Goal: Find specific page/section: Find specific page/section

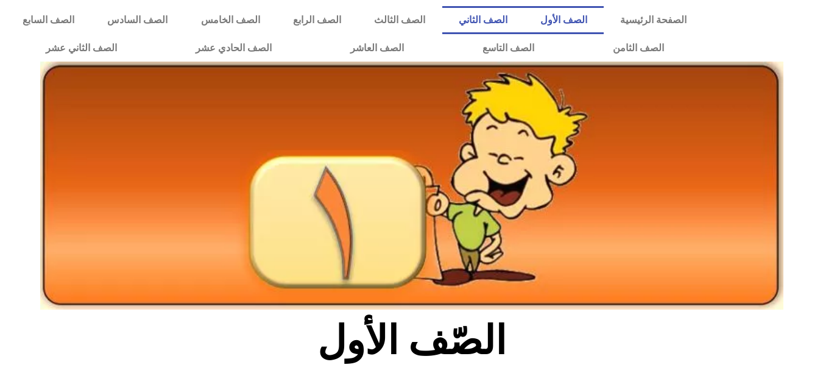
click at [524, 10] on link "الصف الثاني" at bounding box center [483, 20] width 82 height 28
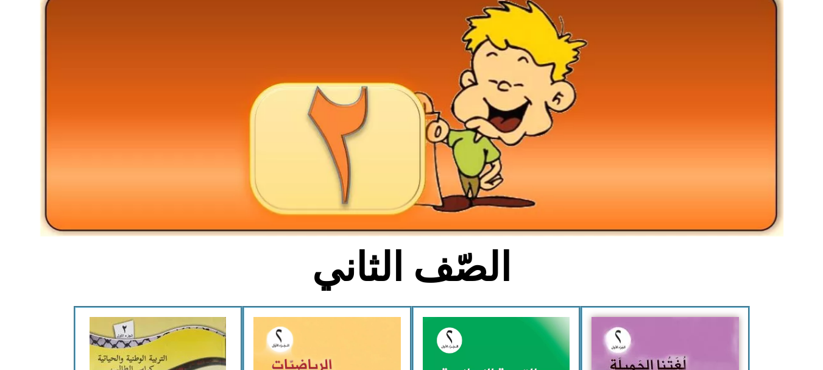
scroll to position [127, 0]
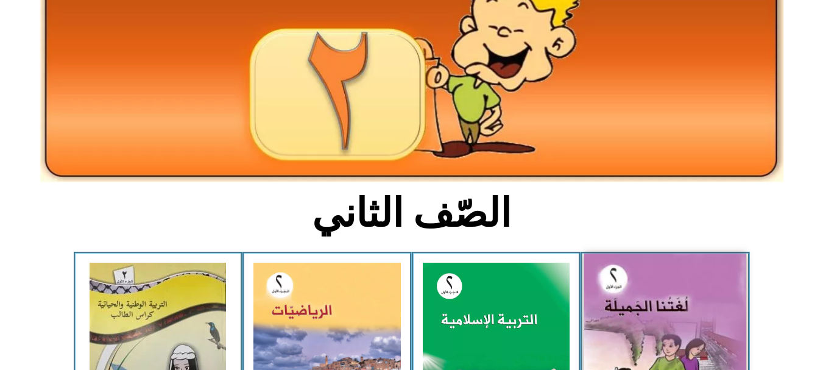
click at [627, 316] on img at bounding box center [665, 354] width 162 height 201
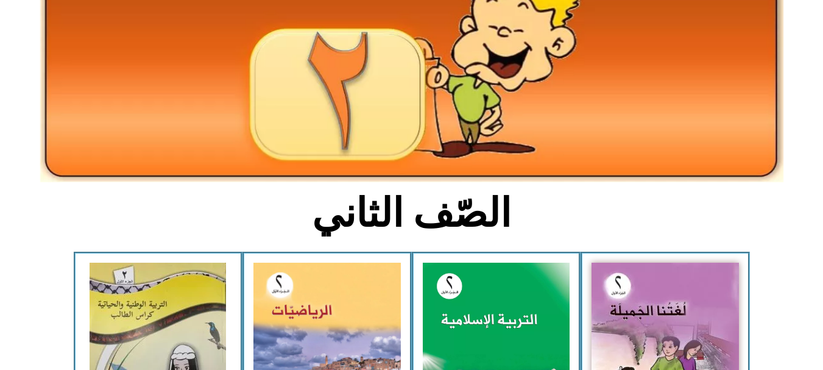
click at [800, 224] on section "الصّف الثاني" at bounding box center [411, 219] width 823 height 63
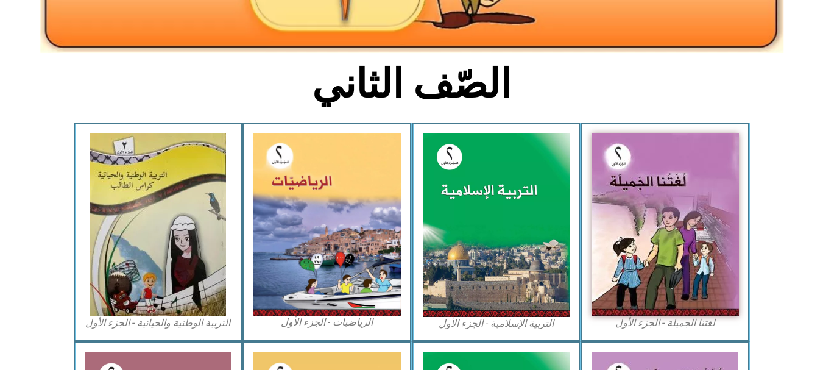
scroll to position [274, 0]
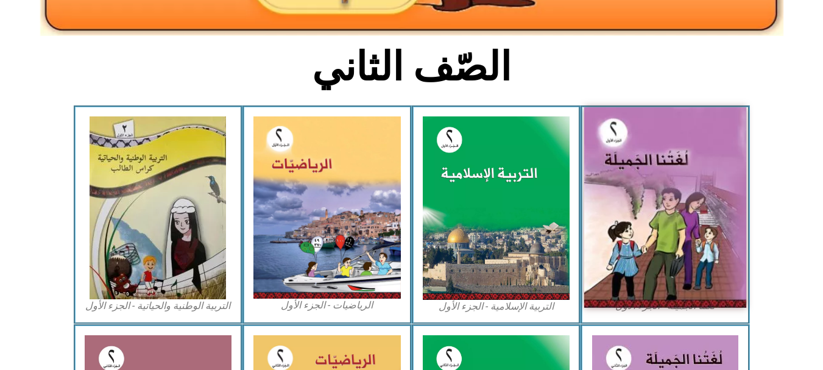
click at [667, 255] on img at bounding box center [665, 207] width 162 height 201
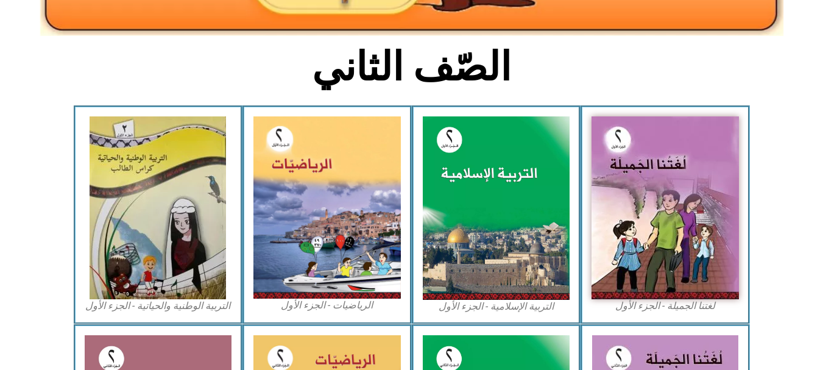
click at [789, 127] on icon at bounding box center [411, 146] width 824 height 82
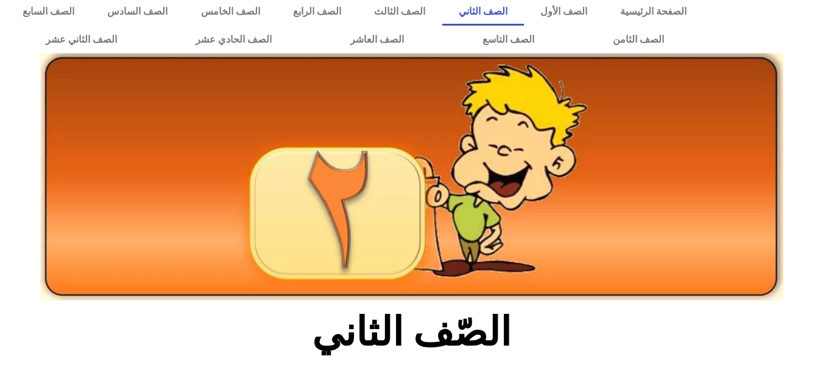
scroll to position [0, 0]
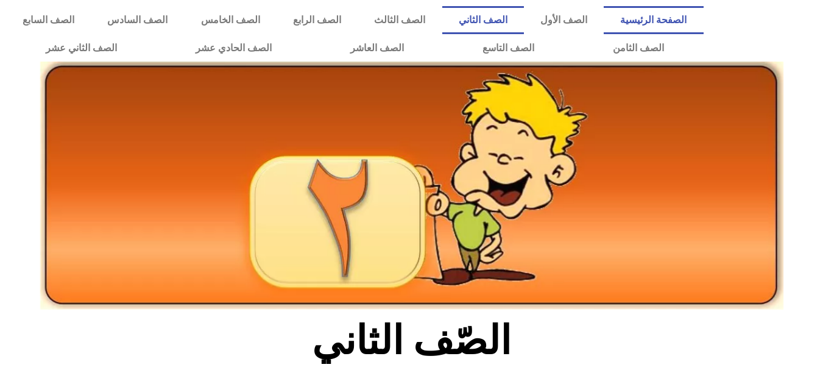
click at [644, 20] on link "الصفحة الرئيسية" at bounding box center [653, 20] width 99 height 28
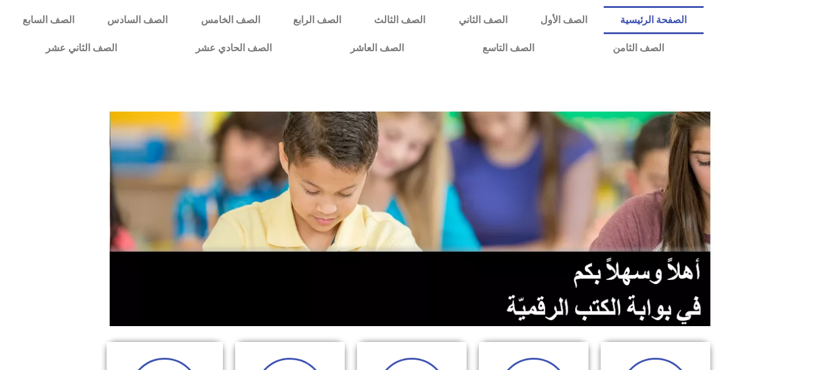
click at [774, 71] on div at bounding box center [411, 89] width 823 height 43
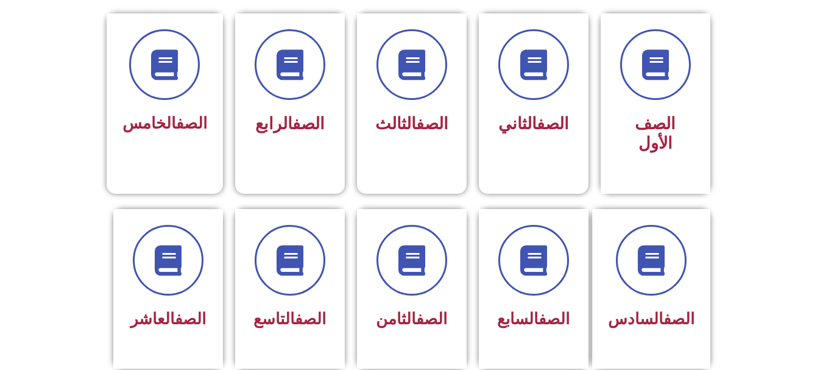
scroll to position [341, 0]
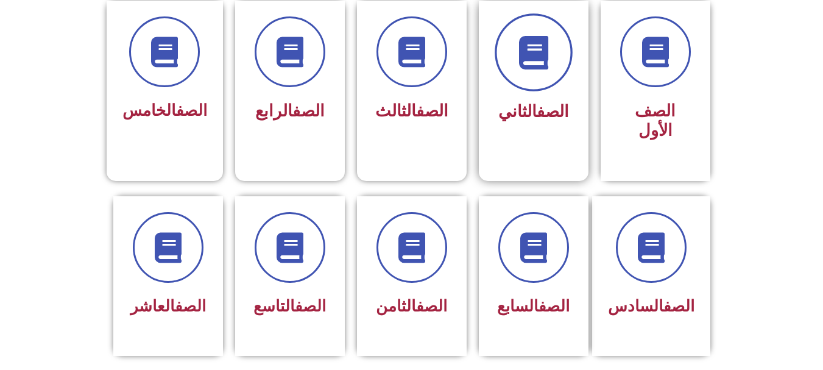
click at [556, 67] on span at bounding box center [534, 52] width 78 height 78
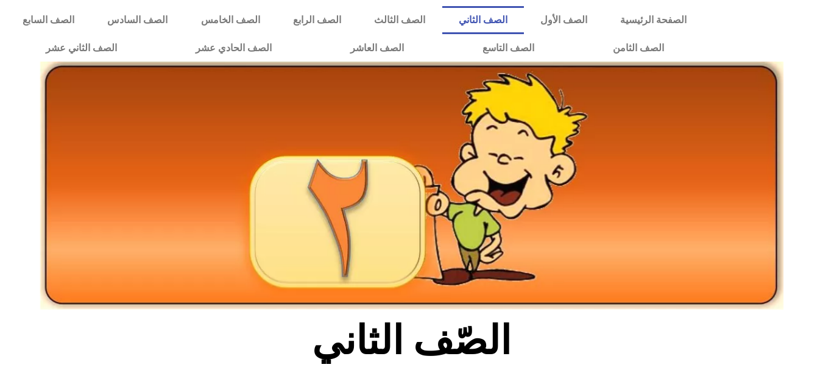
click at [808, 65] on div at bounding box center [766, 34] width 113 height 68
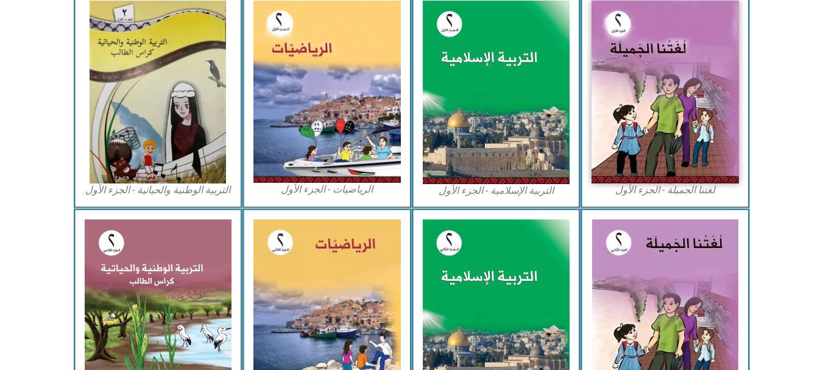
scroll to position [390, 0]
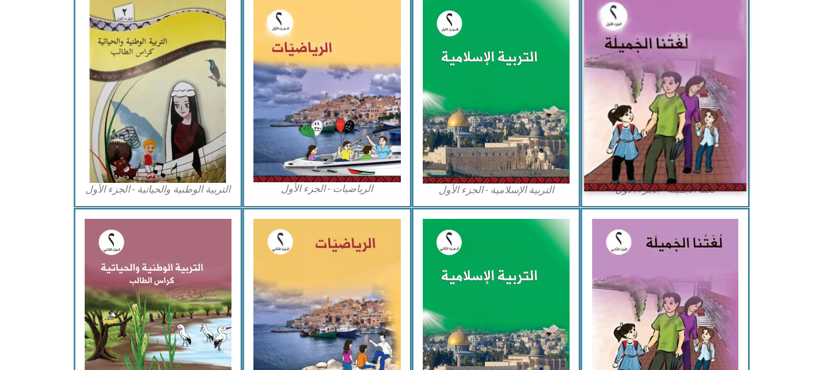
click at [706, 118] on img at bounding box center [665, 91] width 162 height 201
click at [640, 155] on img at bounding box center [665, 91] width 162 height 201
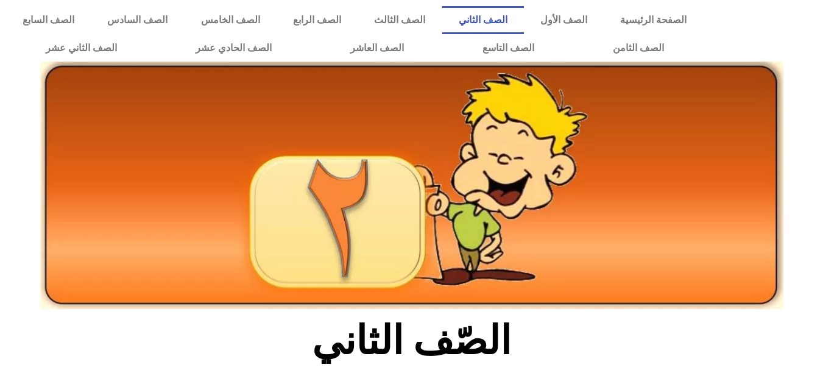
click at [808, 138] on icon at bounding box center [411, 151] width 824 height 82
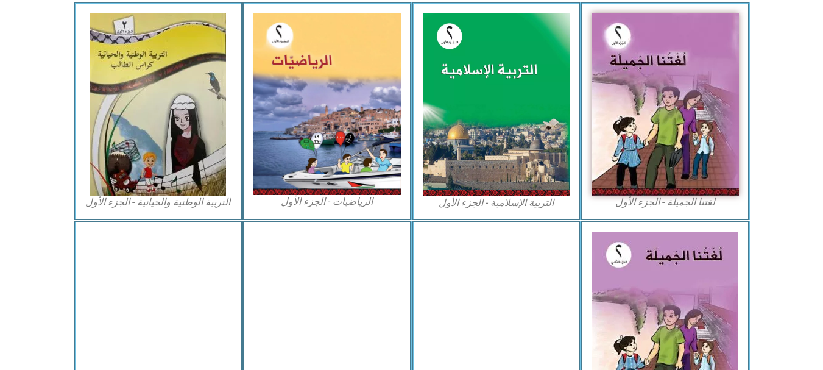
scroll to position [390, 0]
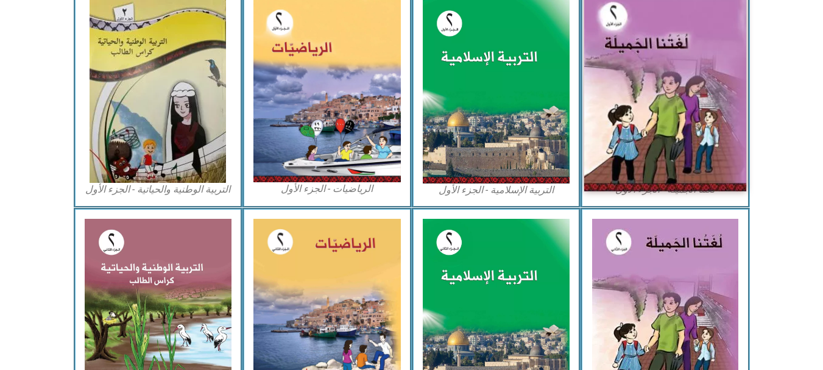
click at [712, 122] on img at bounding box center [665, 91] width 162 height 201
click at [703, 102] on img at bounding box center [665, 91] width 162 height 201
click at [670, 132] on img at bounding box center [665, 91] width 162 height 201
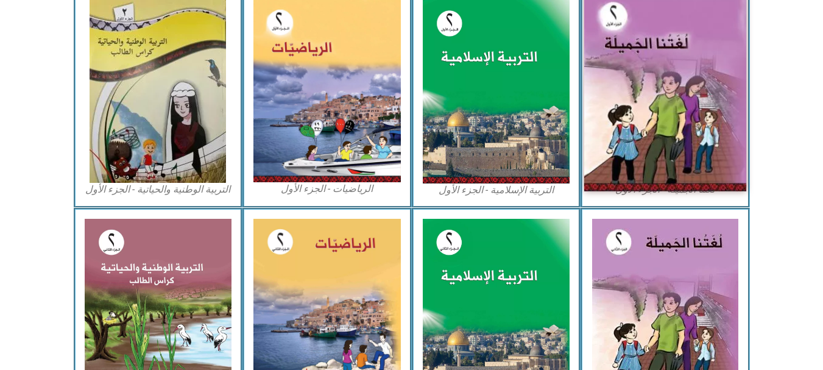
click at [669, 132] on img at bounding box center [665, 91] width 162 height 201
click at [654, 144] on img at bounding box center [665, 91] width 162 height 201
click at [647, 135] on img at bounding box center [665, 91] width 162 height 201
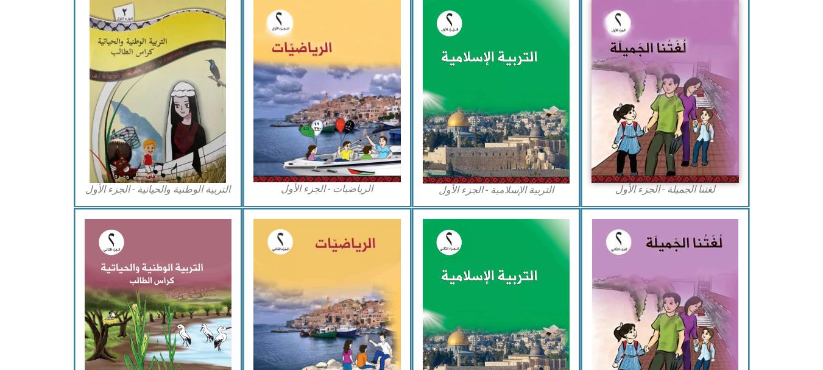
click at [644, 196] on figcaption "لغتنا الجميلة - الجزء الأول​" at bounding box center [665, 189] width 147 height 13
click at [665, 191] on figcaption "لغتنا الجميلة - الجزء الأول​" at bounding box center [665, 189] width 147 height 13
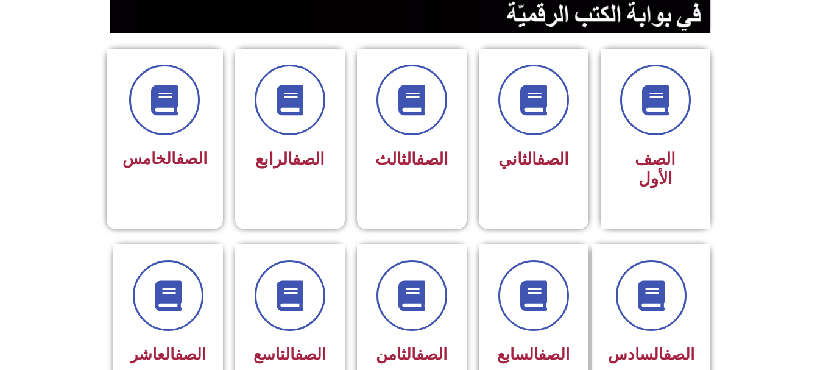
scroll to position [296, 0]
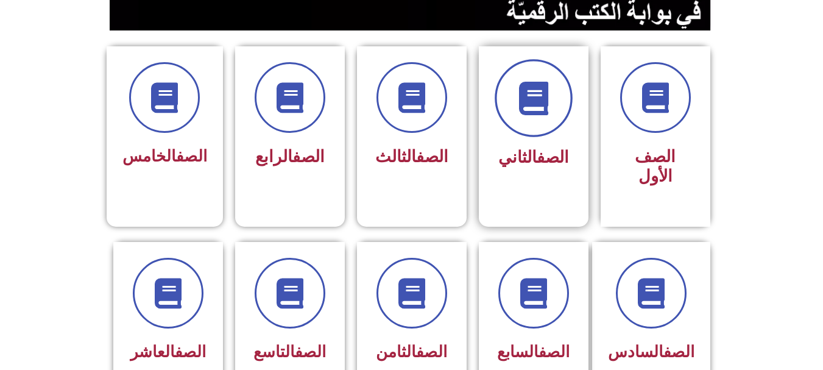
click at [516, 126] on span at bounding box center [534, 98] width 78 height 78
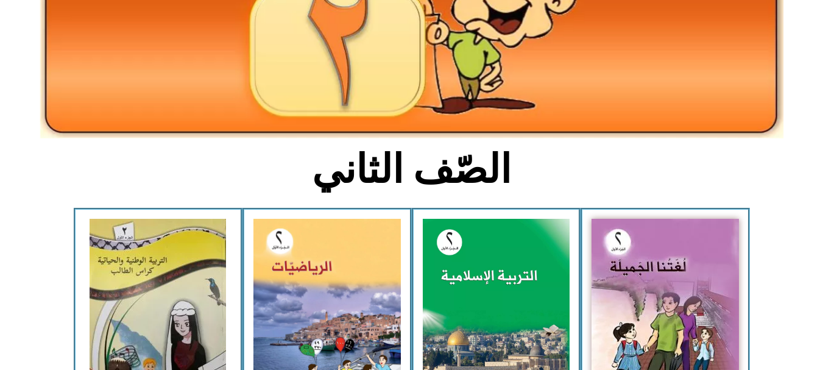
scroll to position [190, 0]
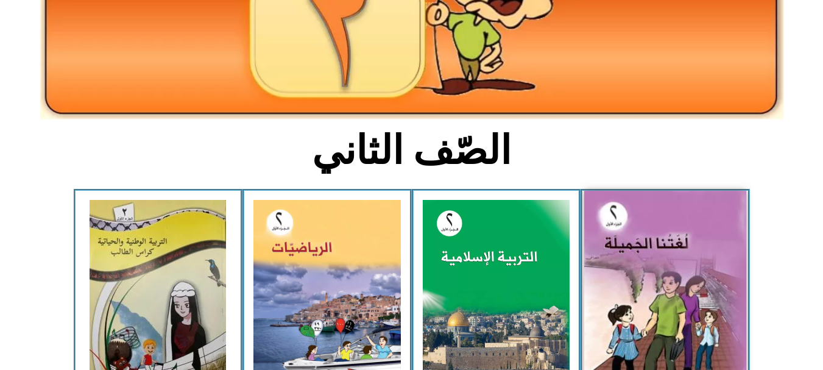
click at [617, 246] on img at bounding box center [665, 291] width 162 height 201
click at [619, 248] on img at bounding box center [665, 291] width 162 height 201
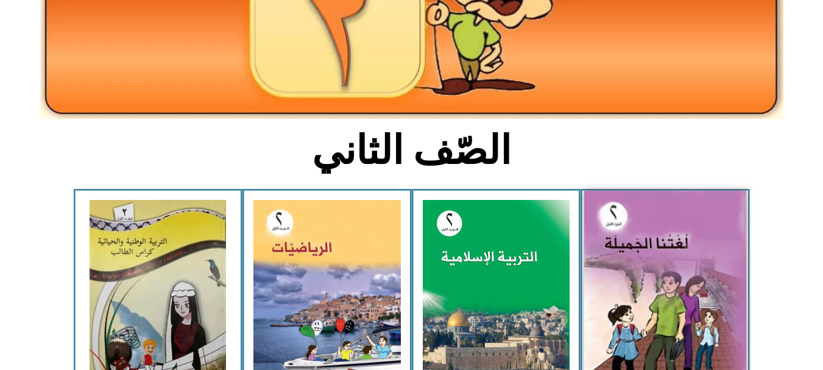
click at [619, 248] on img at bounding box center [665, 291] width 162 height 201
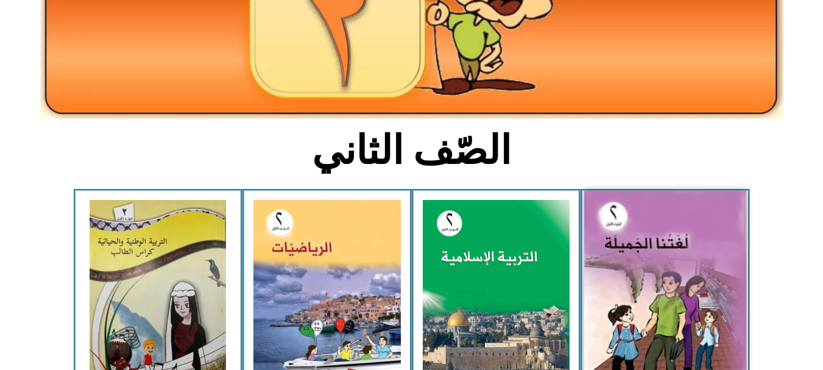
click at [619, 248] on img at bounding box center [665, 291] width 162 height 201
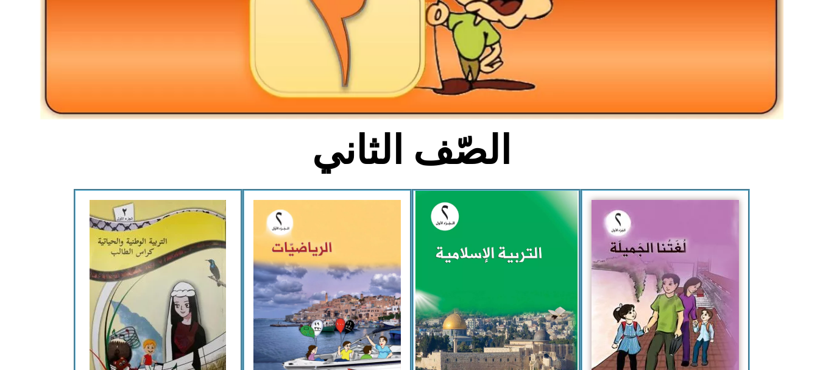
click at [461, 279] on img at bounding box center [496, 292] width 162 height 202
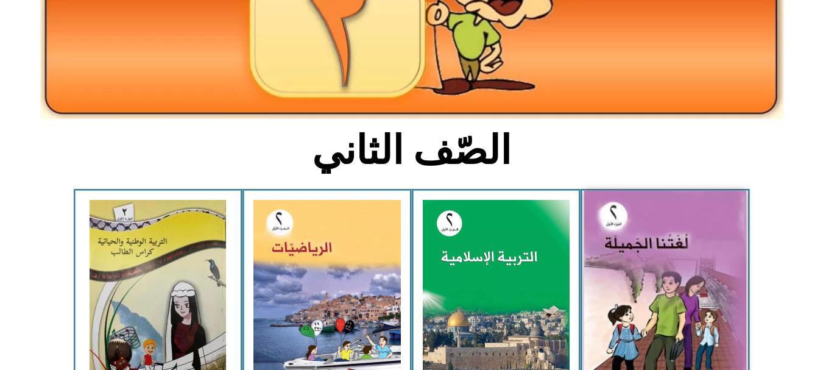
click at [724, 201] on img at bounding box center [665, 291] width 162 height 201
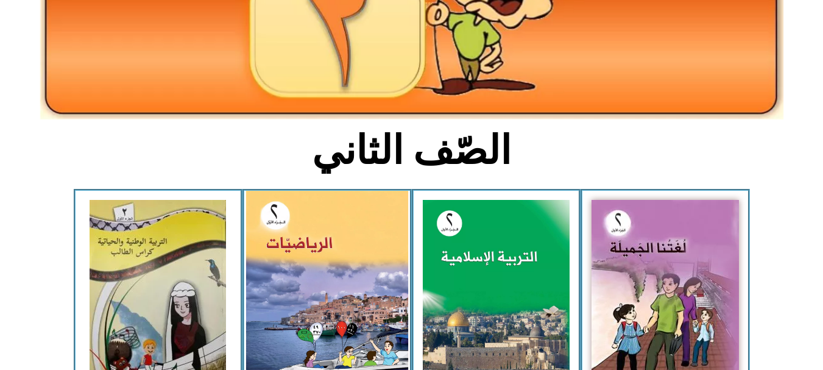
click at [302, 277] on img at bounding box center [327, 291] width 162 height 201
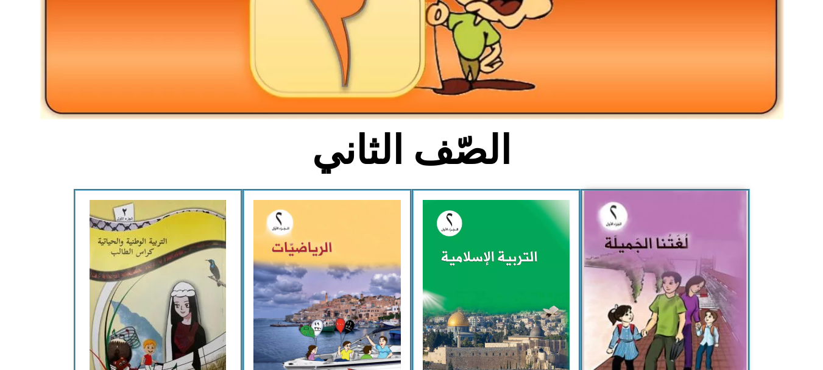
click at [622, 320] on img at bounding box center [665, 291] width 162 height 201
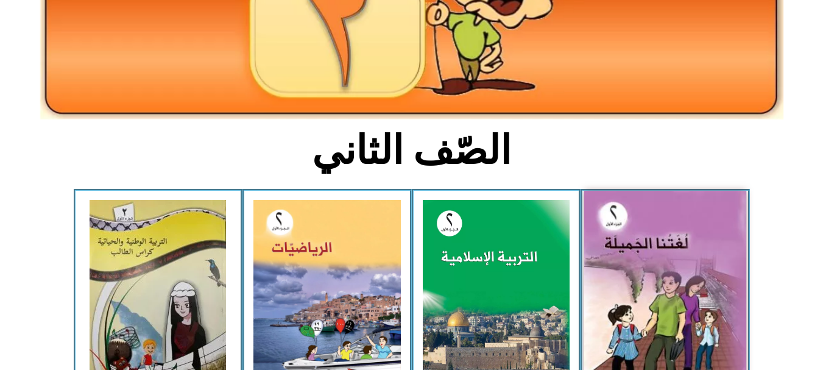
click at [622, 320] on img at bounding box center [665, 291] width 162 height 201
click at [623, 321] on img at bounding box center [665, 291] width 162 height 201
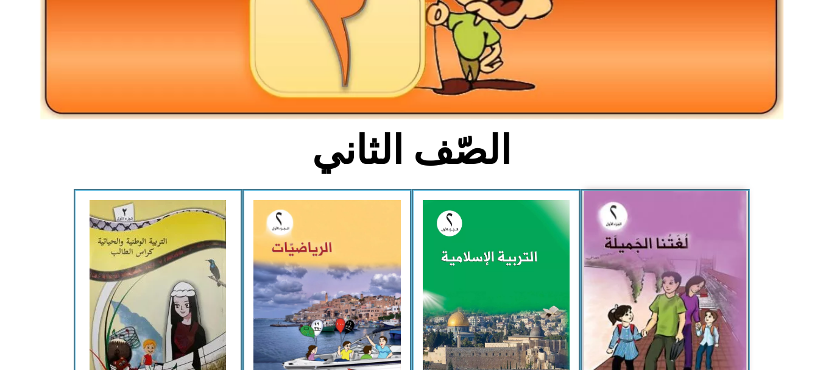
click at [623, 321] on img at bounding box center [665, 291] width 162 height 201
click at [663, 226] on img at bounding box center [665, 291] width 162 height 201
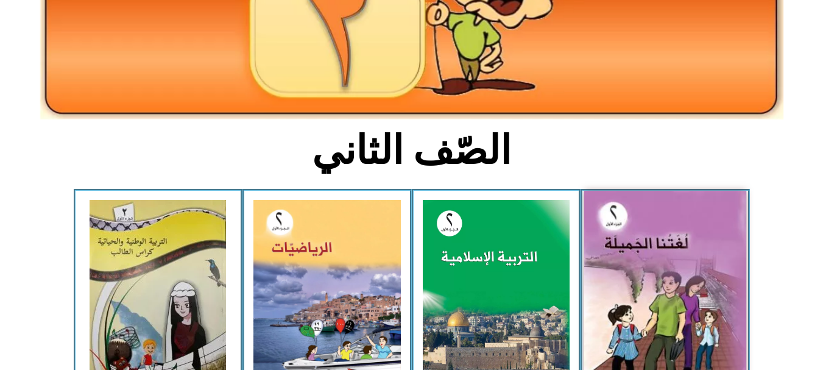
click at [663, 226] on img at bounding box center [665, 291] width 162 height 201
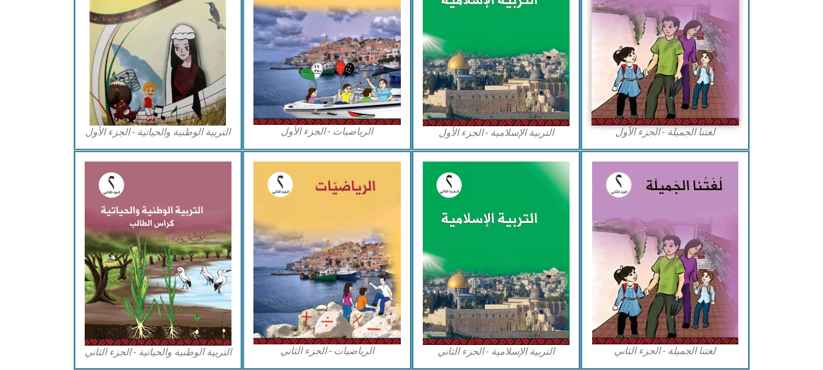
scroll to position [215, 0]
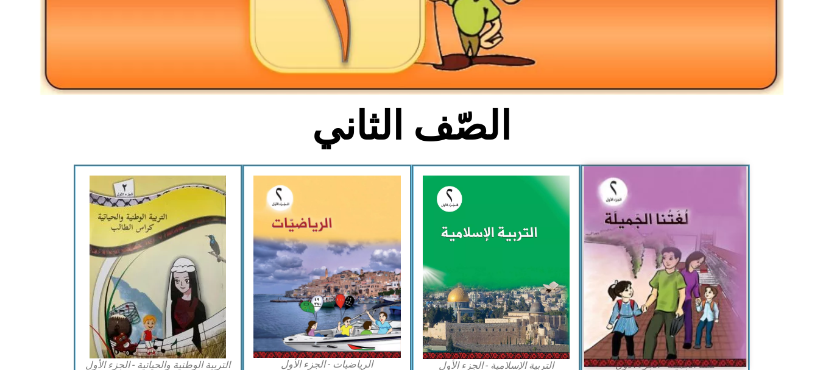
click at [633, 230] on img at bounding box center [665, 266] width 162 height 201
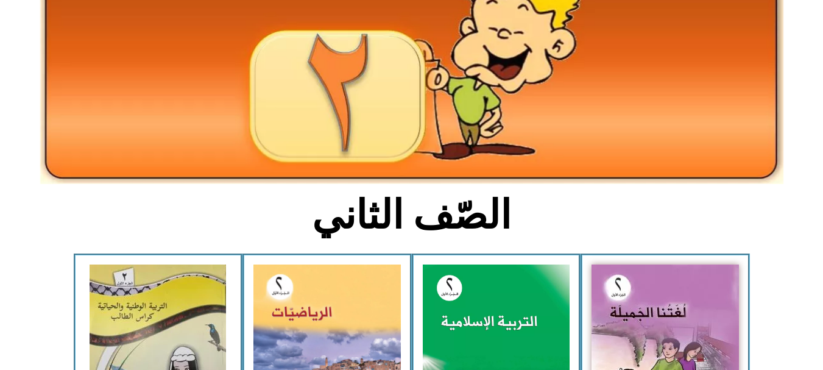
scroll to position [129, 0]
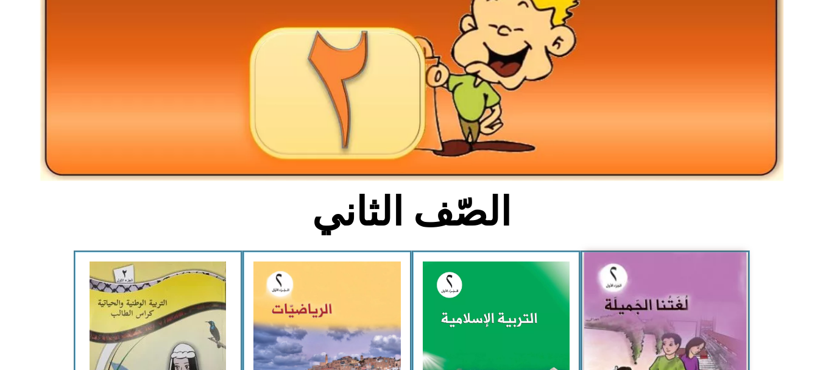
click at [675, 285] on img at bounding box center [665, 352] width 162 height 201
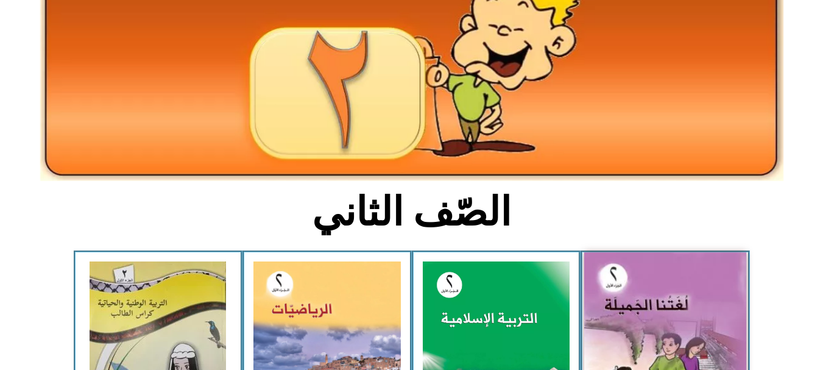
click at [675, 285] on img at bounding box center [665, 352] width 162 height 201
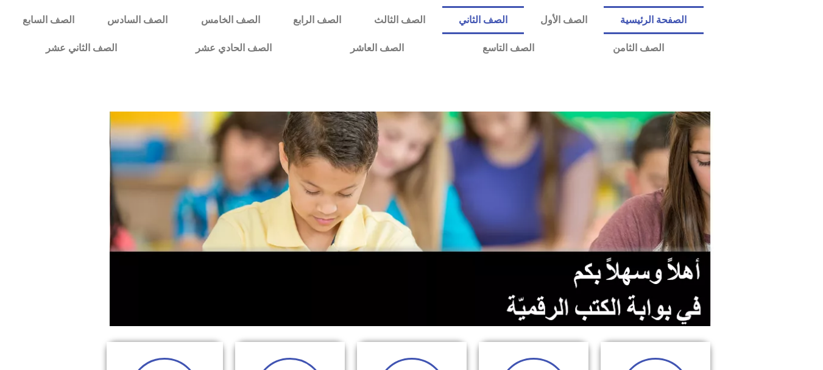
click at [516, 20] on link "الصف الثاني" at bounding box center [483, 20] width 82 height 28
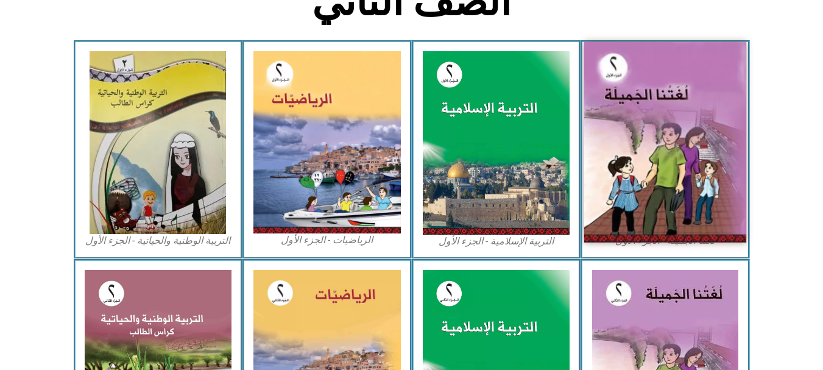
scroll to position [341, 0]
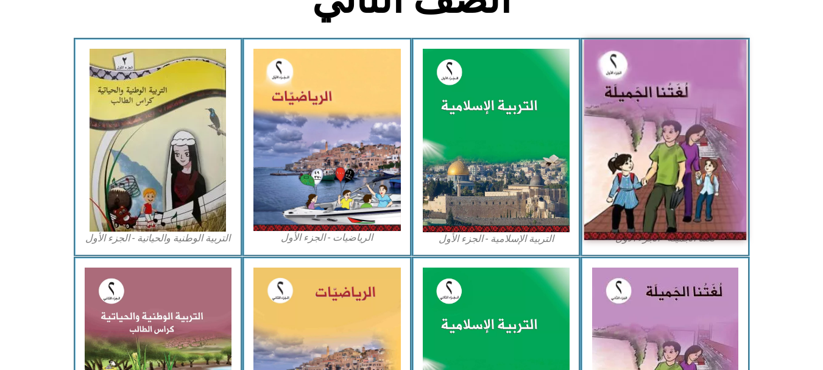
click at [610, 98] on img at bounding box center [665, 140] width 162 height 201
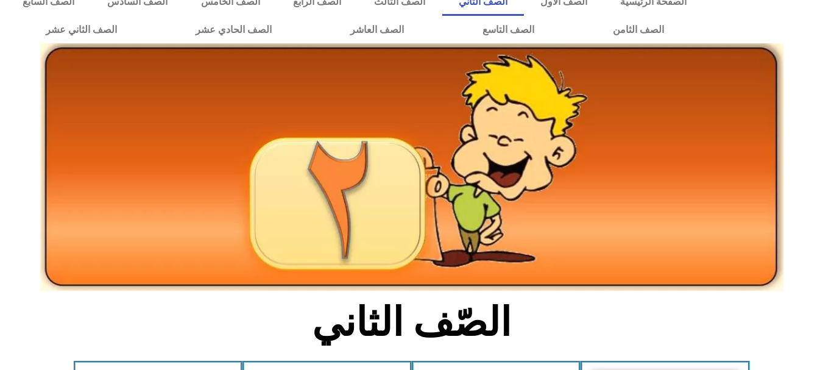
scroll to position [0, 0]
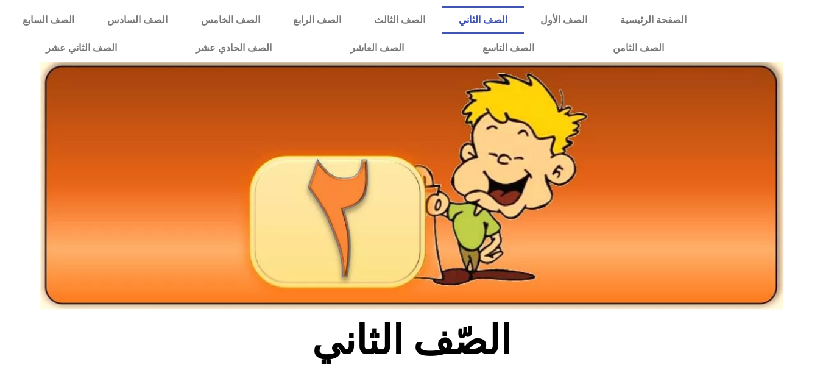
click at [524, 24] on link "الصف الثاني" at bounding box center [483, 20] width 82 height 28
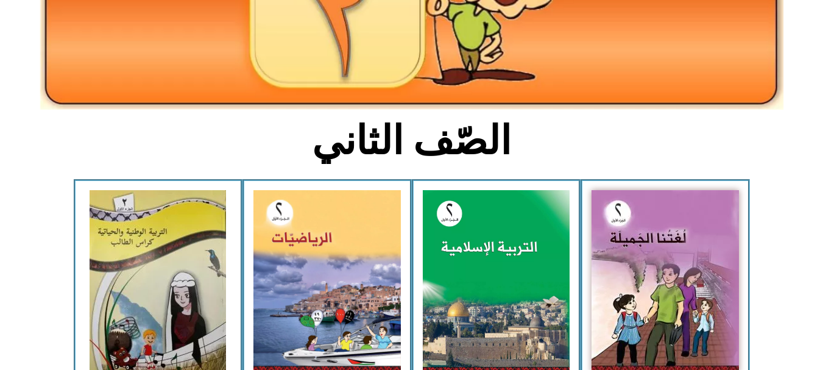
scroll to position [204, 0]
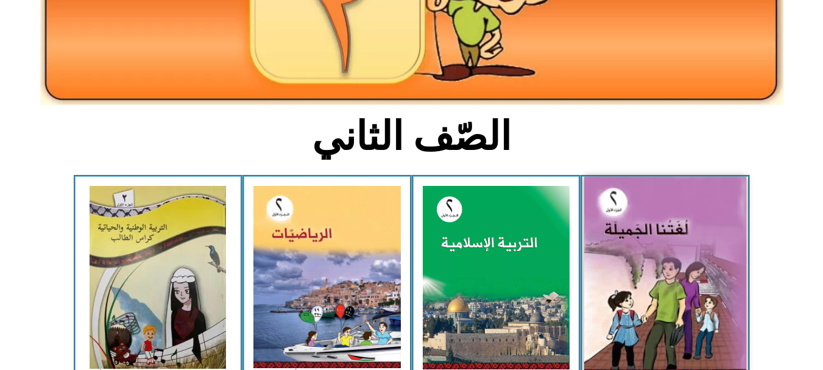
click at [620, 235] on img at bounding box center [665, 277] width 162 height 201
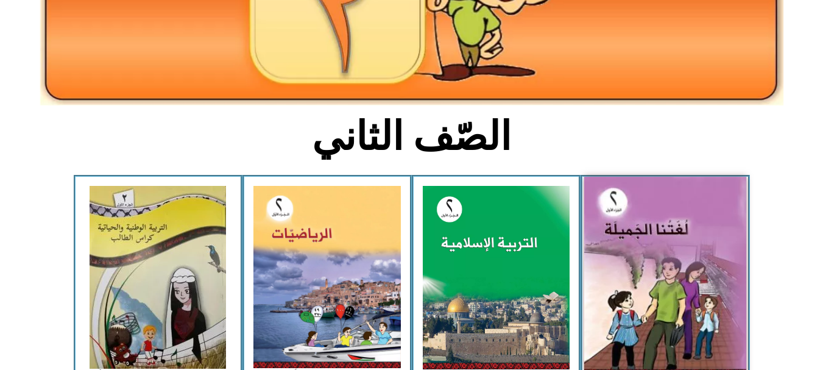
click at [620, 235] on img at bounding box center [665, 277] width 162 height 201
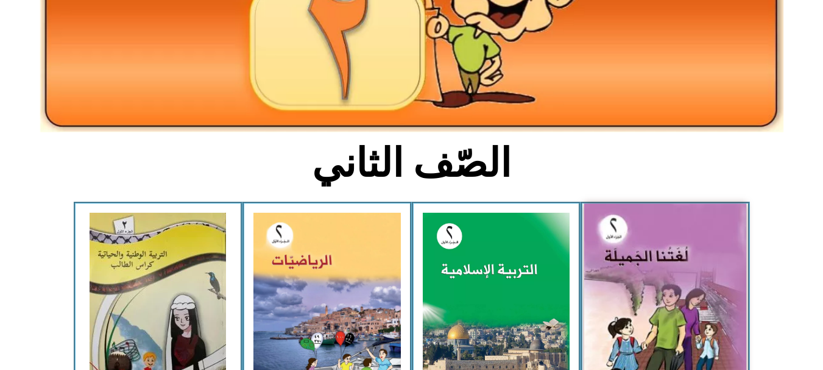
scroll to position [179, 0]
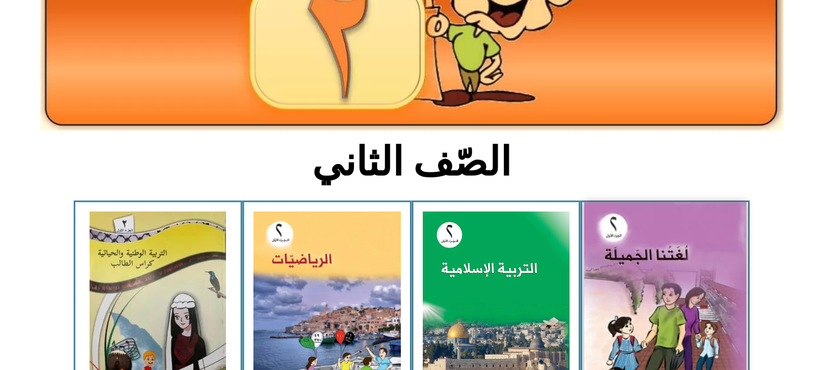
click at [678, 326] on img at bounding box center [665, 302] width 162 height 201
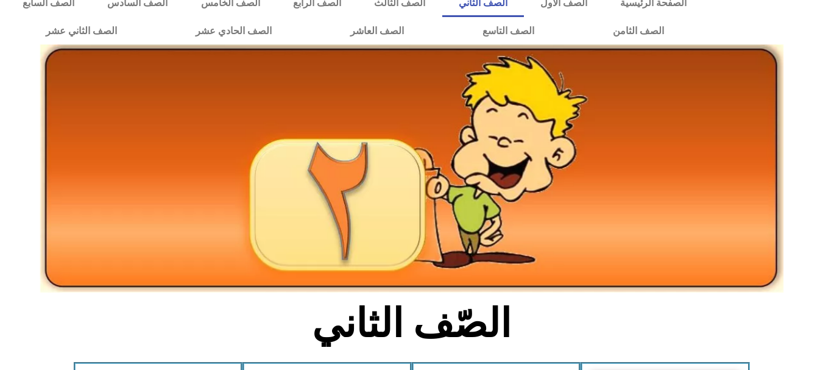
scroll to position [0, 0]
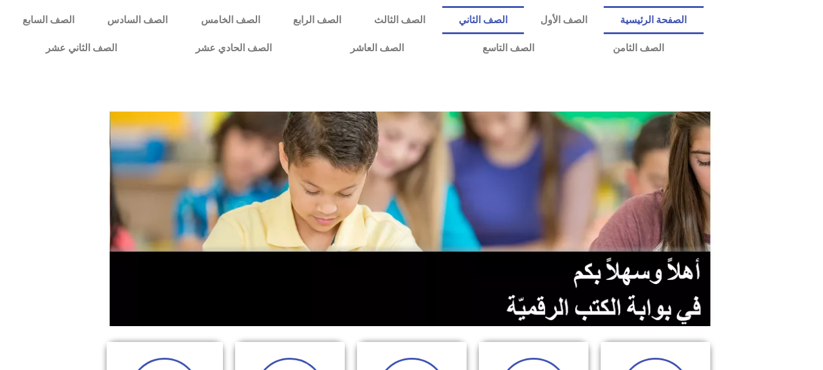
click at [524, 24] on link "الصف الثاني" at bounding box center [483, 20] width 82 height 28
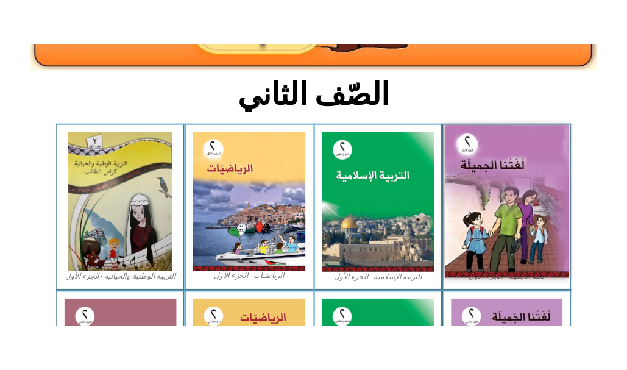
scroll to position [285, 0]
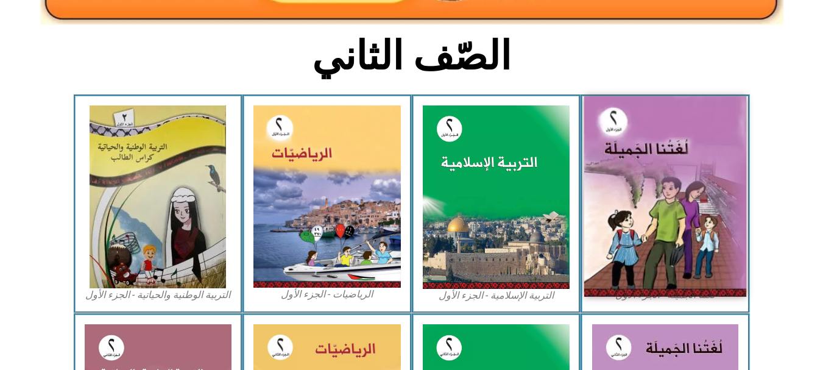
click at [672, 212] on img at bounding box center [665, 196] width 162 height 201
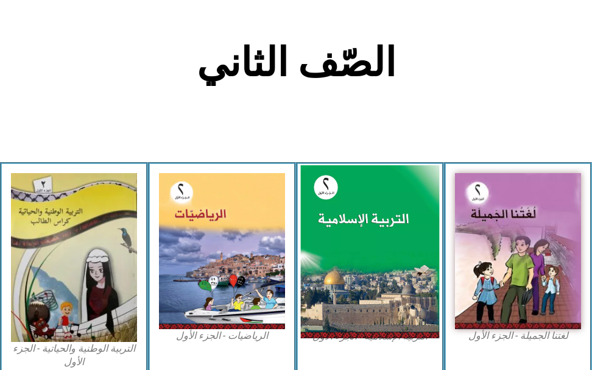
scroll to position [256, 0]
